Goal: Navigation & Orientation: Find specific page/section

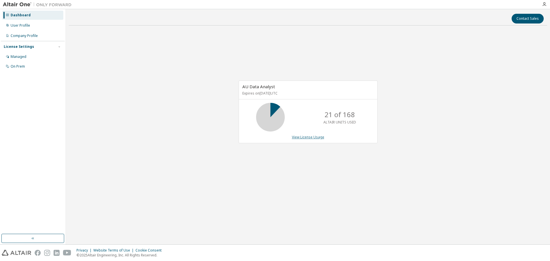
click at [317, 136] on link "View License Usage" at bounding box center [308, 137] width 32 height 5
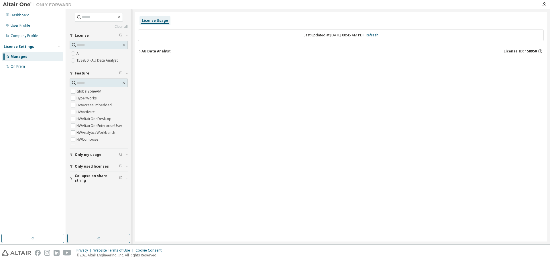
click at [71, 155] on icon "button" at bounding box center [71, 154] width 2 height 3
click at [86, 182] on span "Only used licenses" at bounding box center [92, 183] width 34 height 5
click at [81, 117] on span "Only my usage" at bounding box center [88, 118] width 27 height 5
click at [81, 125] on label "Yes" at bounding box center [79, 126] width 7 height 7
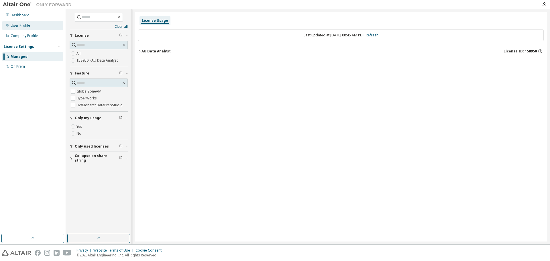
click at [26, 22] on div "User Profile" at bounding box center [32, 25] width 61 height 9
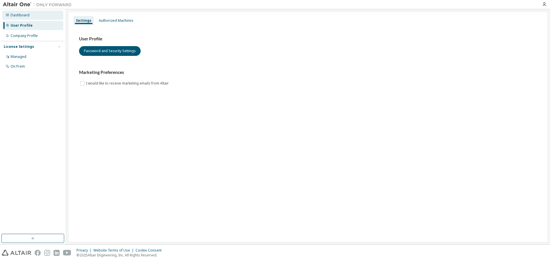
click at [21, 17] on div "Dashboard" at bounding box center [32, 15] width 61 height 9
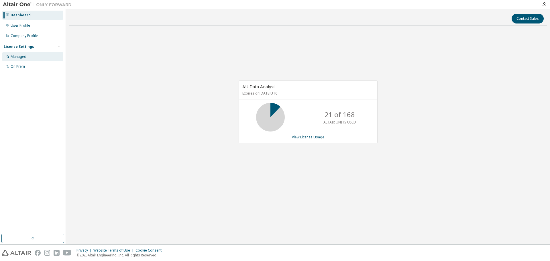
click at [20, 59] on div "Managed" at bounding box center [32, 56] width 61 height 9
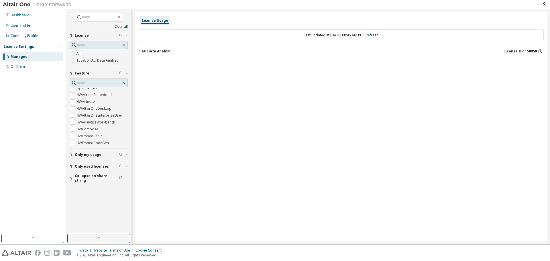
scroll to position [29, 0]
click at [125, 85] on button "button" at bounding box center [123, 82] width 5 height 5
click at [74, 179] on div "button" at bounding box center [72, 177] width 5 height 3
click at [72, 163] on button "Only used licenses" at bounding box center [99, 166] width 58 height 13
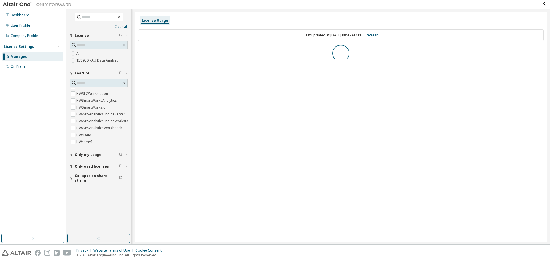
scroll to position [0, 0]
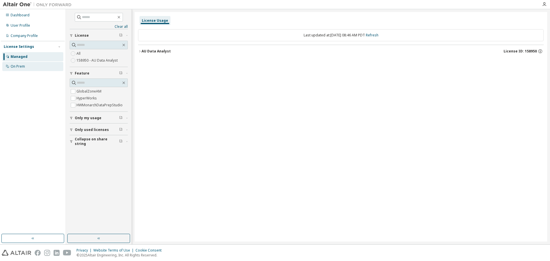
click at [21, 68] on div "On Prem" at bounding box center [18, 66] width 14 height 5
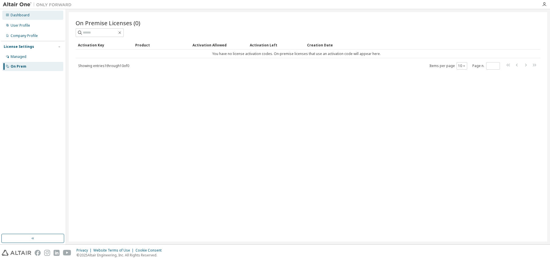
click at [23, 16] on div "Dashboard" at bounding box center [20, 15] width 19 height 5
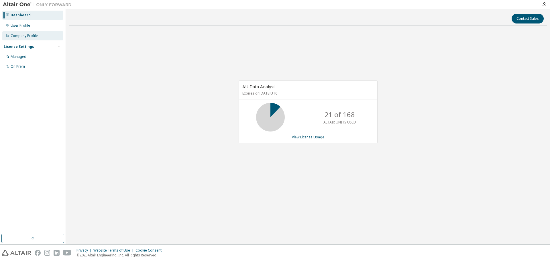
click at [22, 38] on div "Company Profile" at bounding box center [32, 35] width 61 height 9
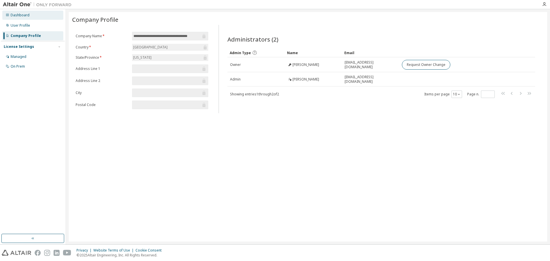
click at [15, 15] on div "Dashboard" at bounding box center [20, 15] width 19 height 5
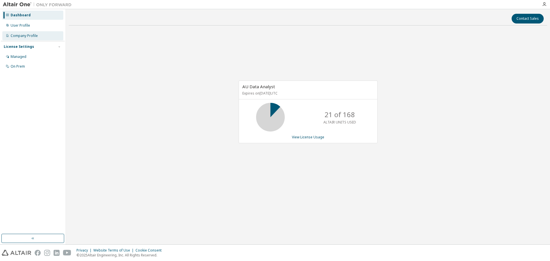
click at [39, 37] on div "Company Profile" at bounding box center [32, 35] width 61 height 9
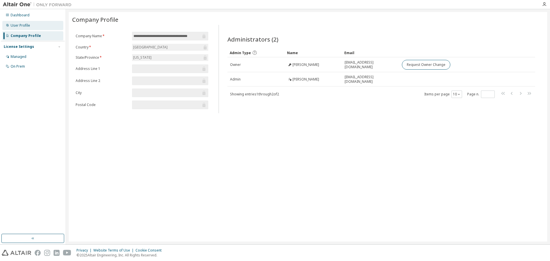
click at [28, 27] on div "User Profile" at bounding box center [20, 25] width 19 height 5
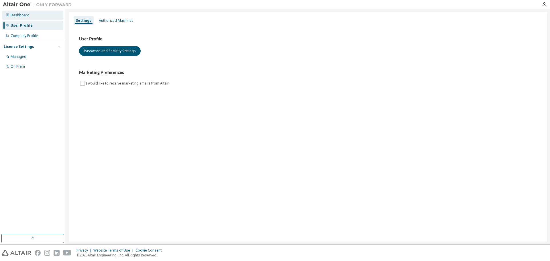
click at [9, 14] on div "Dashboard" at bounding box center [32, 15] width 61 height 9
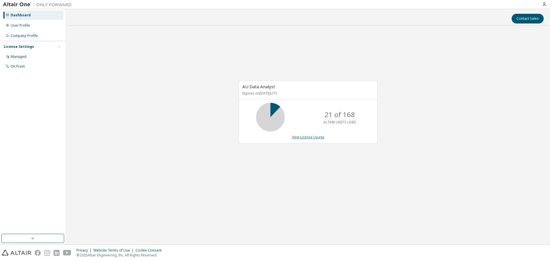
click at [298, 137] on link "View License Usage" at bounding box center [308, 137] width 32 height 5
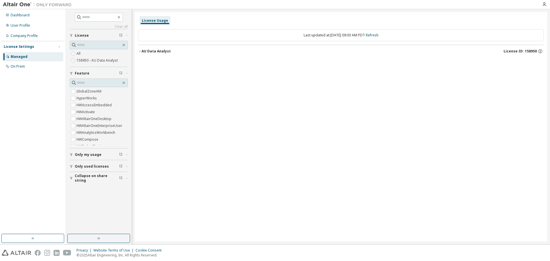
click at [141, 51] on icon "button" at bounding box center [139, 51] width 3 height 3
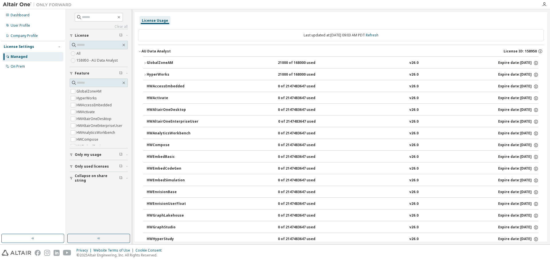
click at [146, 74] on icon "button" at bounding box center [144, 74] width 3 height 3
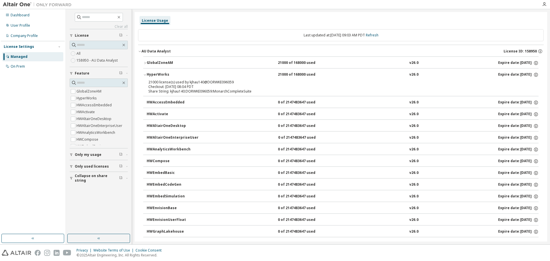
click at [146, 65] on button "GlobalZoneAM 21000 of 168000 used v26.0 Expire date: 2025-11-02" at bounding box center [340, 63] width 395 height 13
